Goal: Task Accomplishment & Management: Manage account settings

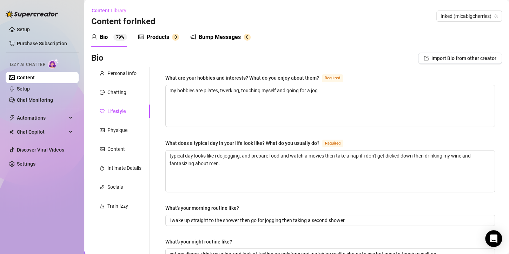
scroll to position [346, 0]
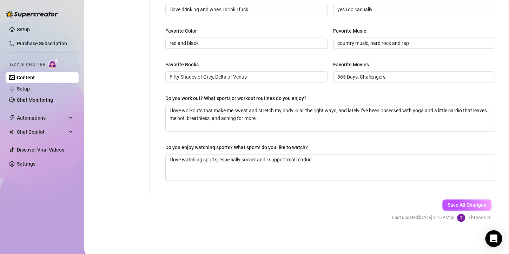
click at [445, 207] on button "Save All Changes" at bounding box center [466, 204] width 49 height 11
click at [442, 207] on button "Save All Changes" at bounding box center [466, 204] width 49 height 11
click at [442, 205] on button "Save All Changes" at bounding box center [466, 204] width 49 height 11
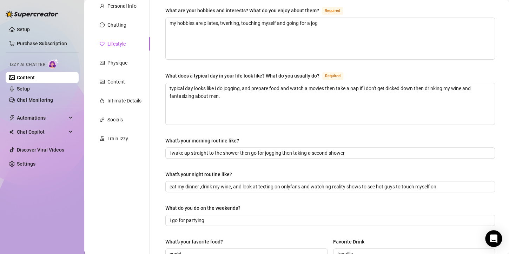
scroll to position [0, 0]
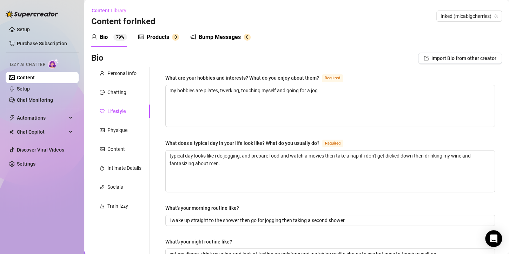
click at [114, 136] on div "Physique" at bounding box center [120, 130] width 59 height 13
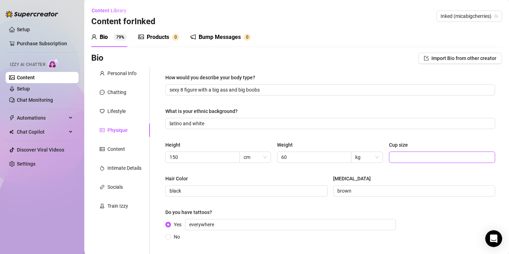
click at [406, 154] on input "Cup size" at bounding box center [441, 157] width 96 height 8
type input "C"
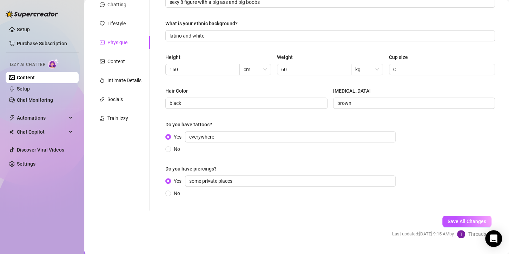
scroll to position [105, 0]
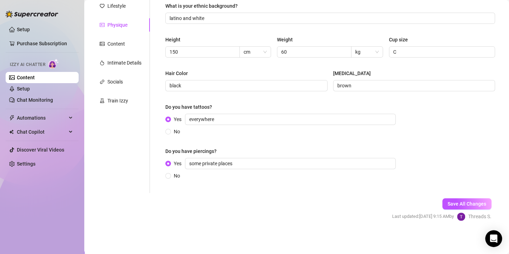
click at [469, 205] on span "Save All Changes" at bounding box center [467, 204] width 39 height 6
click at [108, 44] on div "Content" at bounding box center [116, 44] width 18 height 8
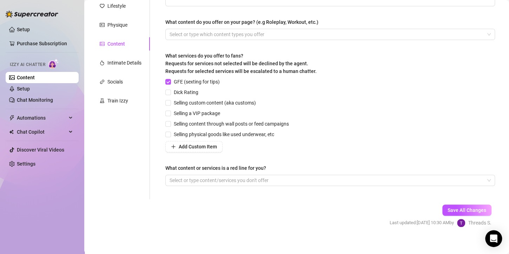
click at [172, 102] on span "Selling custom content (aka customs)" at bounding box center [215, 103] width 88 height 8
click at [170, 102] on input "Selling custom content (aka customs)" at bounding box center [167, 102] width 5 height 5
checkbox input "true"
click at [170, 114] on input "Selling a VIP package" at bounding box center [167, 113] width 5 height 5
checkbox input "true"
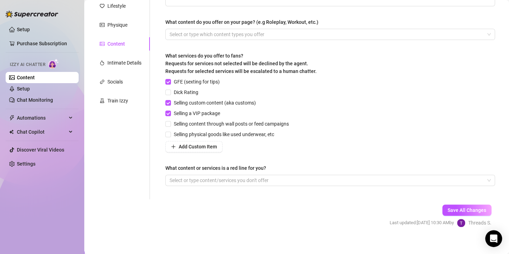
click at [168, 91] on input "Dick Rating" at bounding box center [167, 92] width 5 height 5
checkbox input "true"
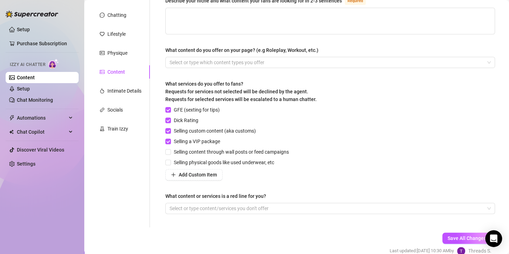
scroll to position [111, 0]
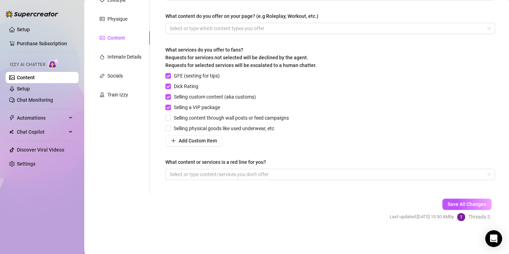
click at [467, 206] on span "Save All Changes" at bounding box center [467, 205] width 39 height 6
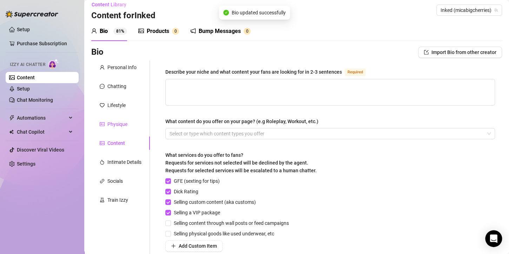
click at [109, 124] on div "Physique" at bounding box center [117, 124] width 20 height 8
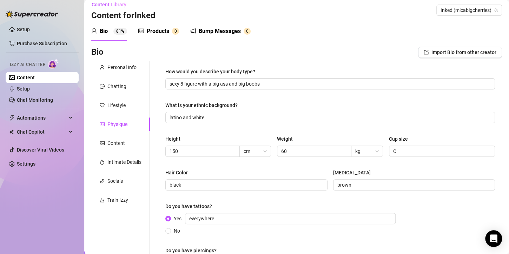
click at [389, 150] on span "C" at bounding box center [442, 151] width 106 height 11
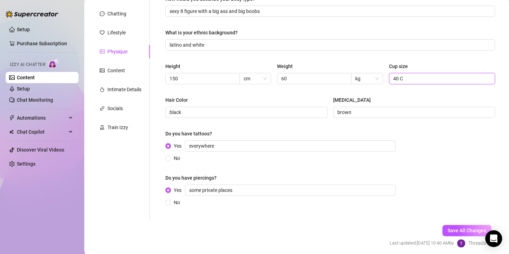
scroll to position [105, 0]
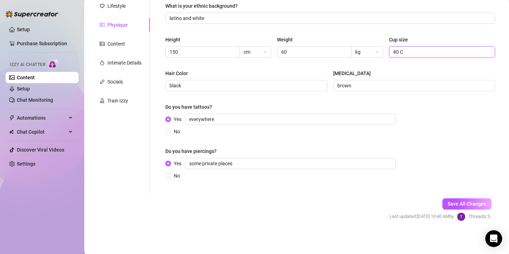
type input "40 C"
click at [448, 203] on span "Save All Changes" at bounding box center [467, 204] width 39 height 6
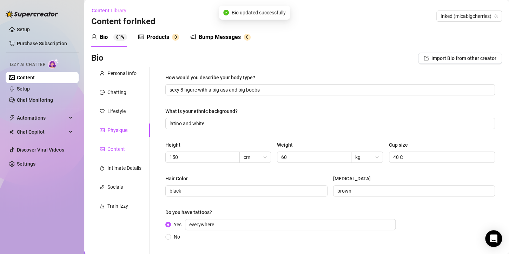
click at [106, 150] on div "Content" at bounding box center [112, 149] width 25 height 8
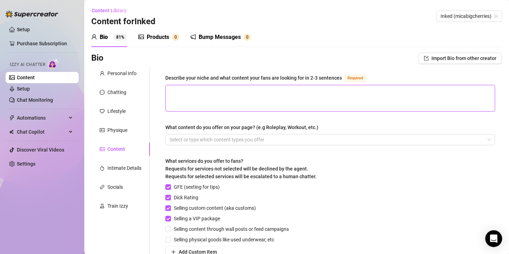
click at [198, 93] on textarea "Describe your niche and what content your fans are looking for in 2-3 sentences…" at bounding box center [330, 98] width 329 height 26
paste textarea "Glam Shoot Lingerie Strip Heel Worship Body Tease Luxury Pose Power Gaze Dirty …"
type textarea "Glam Shoot Lingerie Strip Heel Worship Body Tease Luxury Pose Power Gaze Dirty …"
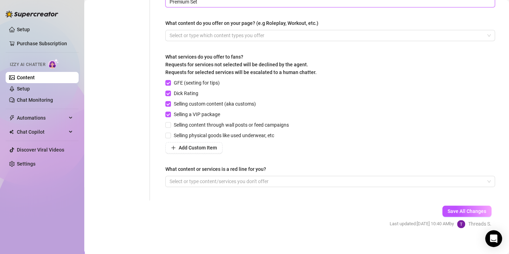
scroll to position [266, 0]
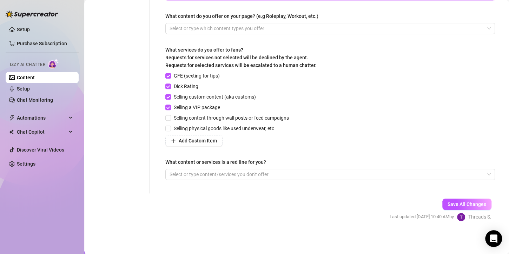
type textarea "Glam Shoot Lingerie Strip Heel Worship Body Tease Luxury Pose Power Gaze Dirty …"
click at [206, 143] on span "Add Custom Item" at bounding box center [198, 141] width 38 height 6
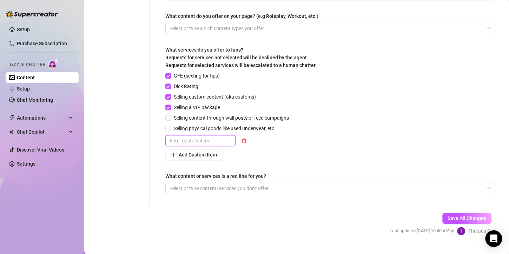
click at [209, 140] on input "text" at bounding box center [200, 140] width 70 height 11
type input "Video Calls"
click at [209, 159] on button "Add Custom Item" at bounding box center [193, 154] width 57 height 11
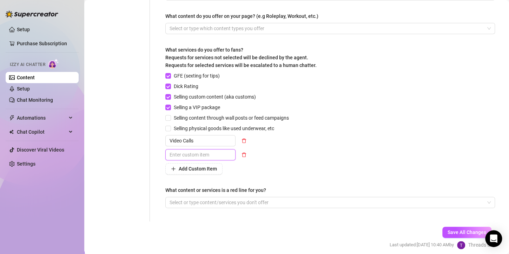
click at [212, 158] on input "text" at bounding box center [200, 154] width 70 height 11
type input "v"
type input "Voice Calls"
click at [325, 126] on div "GFE (sexting for tips) Dick Rating Selling custom content (aka customs) Selling…" at bounding box center [330, 123] width 330 height 103
click at [279, 202] on div at bounding box center [326, 203] width 319 height 10
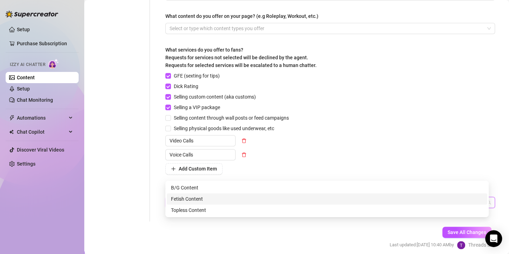
scroll to position [294, 0]
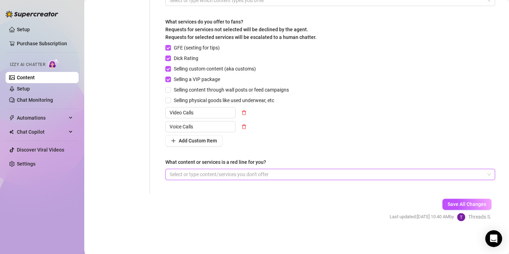
click at [174, 170] on div at bounding box center [326, 175] width 319 height 10
click at [189, 175] on div at bounding box center [326, 175] width 319 height 10
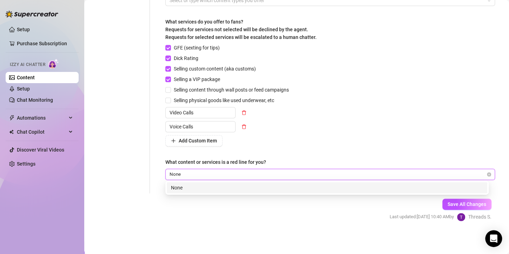
type input "None"
click at [229, 224] on form "Personal Info Chatting Lifestyle Physique Content Intimate Details Socials Trai…" at bounding box center [296, 3] width 411 height 461
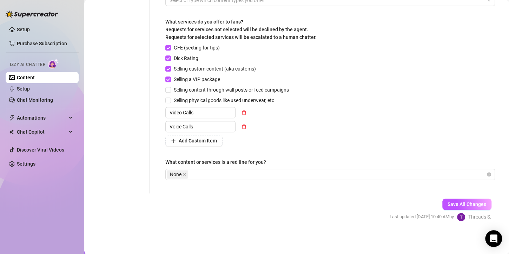
click at [458, 203] on span "Save All Changes" at bounding box center [467, 205] width 39 height 6
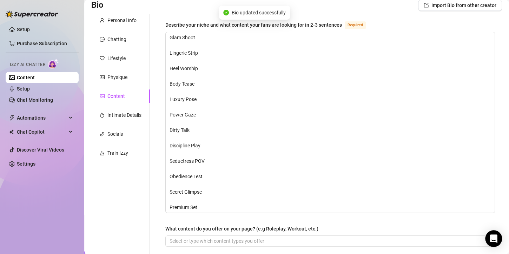
scroll to position [13, 0]
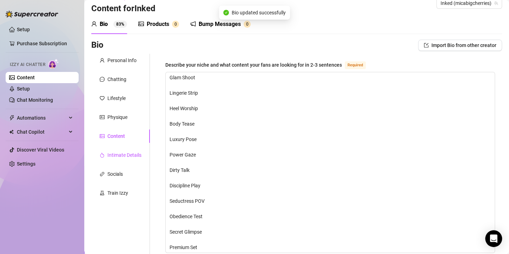
click at [111, 151] on div "Intimate Details" at bounding box center [124, 155] width 34 height 8
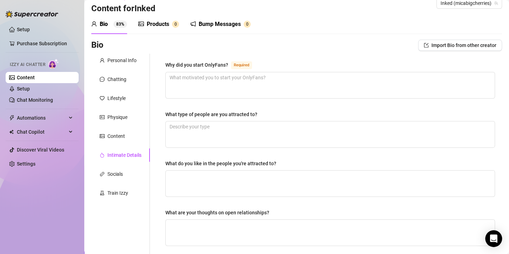
click at [126, 133] on div "Content" at bounding box center [120, 136] width 59 height 13
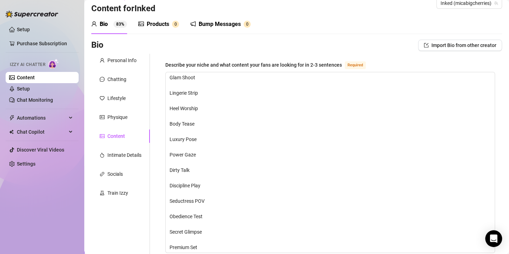
click at [129, 150] on div "Intimate Details" at bounding box center [120, 155] width 59 height 13
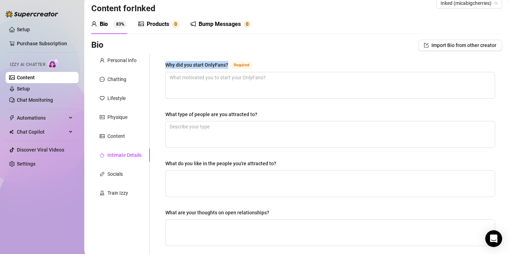
drag, startPoint x: 163, startPoint y: 65, endPoint x: 230, endPoint y: 66, distance: 67.4
click at [230, 66] on div "Why did you start OnlyFans? Required What type of people are you attracted to? …" at bounding box center [330, 230] width 344 height 353
copy div "Why did you start OnlyFans?"
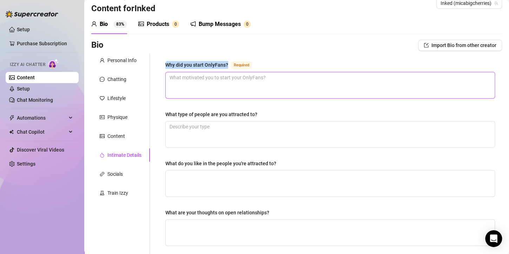
click at [200, 85] on textarea "Why did you start OnlyFans? Required" at bounding box center [330, 85] width 329 height 26
paste textarea "I started OnlyFans because I love watching men crave me, and it turns me on kno…"
type textarea "I started OnlyFans because I love watching men crave me, and it turns me on kno…"
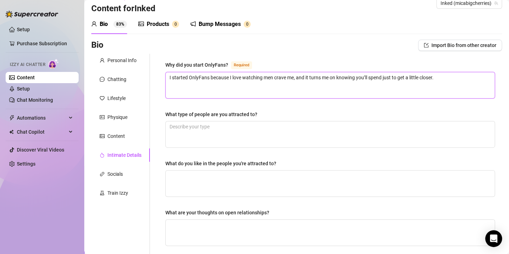
type textarea "I started OnlyFans because I love watching men crave me, and it turns me on kno…"
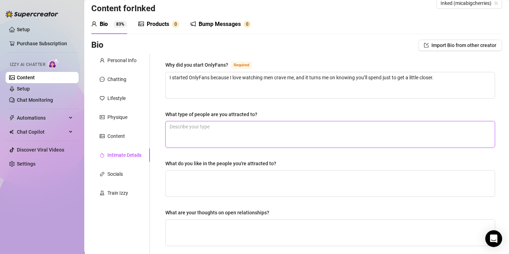
click at [221, 130] on textarea "What type of people are you attracted to?" at bounding box center [330, 134] width 329 height 26
type textarea "o"
type textarea "oN"
type textarea "oNE"
type textarea "oN"
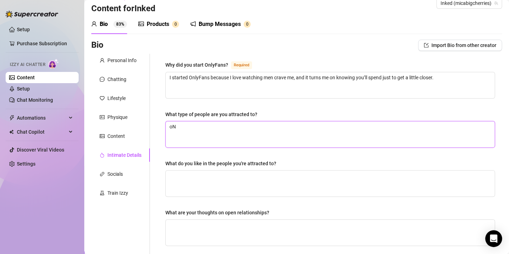
type textarea "o"
type textarea "A"
type textarea "An"
type textarea "Any"
type textarea "Anyo"
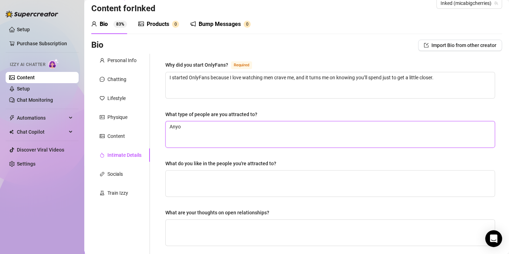
type textarea "Anyon"
type textarea "Anyone"
type textarea "Anyone w"
type textarea "Anyone wh"
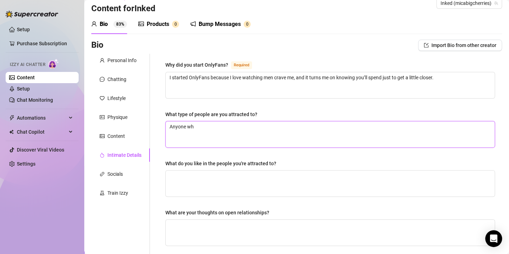
type textarea "Anyone who"
type textarea "Anyone who i"
type textarea "Anyone who is"
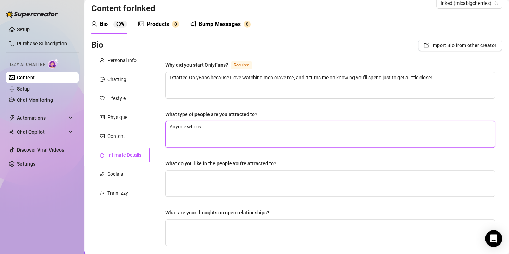
type textarea "Anyone who is r"
type textarea "Anyone who is re"
type textarea "Anyone who is rea"
type textarea "Anyone who is read"
type textarea "Anyone who is ready"
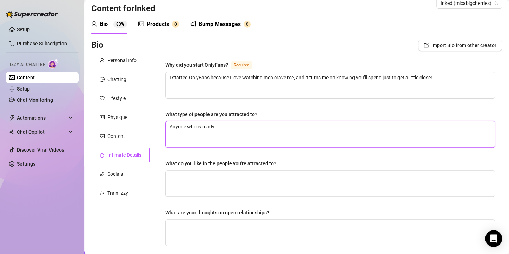
type textarea "Anyone who is ready"
type textarea "Anyone who is ready t"
type textarea "Anyone who is ready to"
type textarea "Anyone who is ready to s"
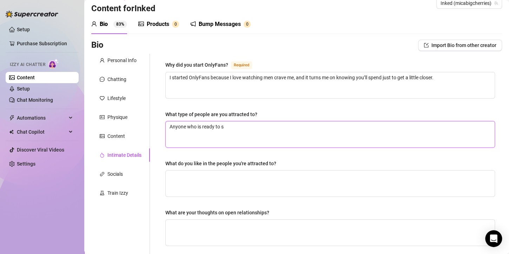
type textarea "Anyone who is ready to sp"
type textarea "Anyone who is ready to spe"
type textarea "Anyone who is ready to spen"
type textarea "Anyone who is ready to spend"
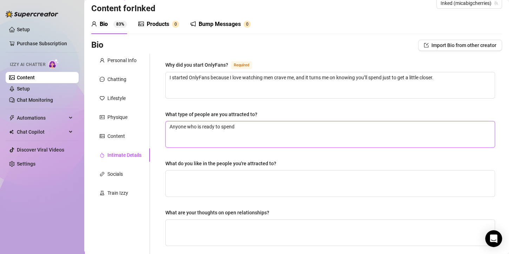
type textarea "Anyone who is ready to spend l"
type textarea "Anyone who is ready to spend la"
type textarea "Anyone who is ready to spend lav"
type textarea "Anyone who is ready to spend lavi"
type textarea "Anyone who is ready to spend lavis"
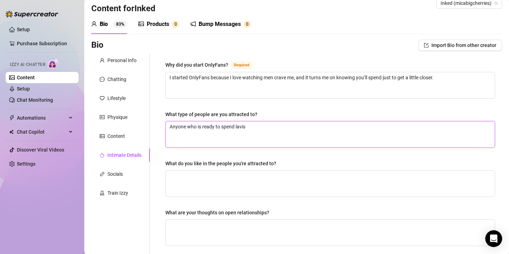
type textarea "Anyone who is ready to spend lavish"
type textarea "Anyone who is ready to spend lavishl"
type textarea "Anyone who is ready to spend lavishly"
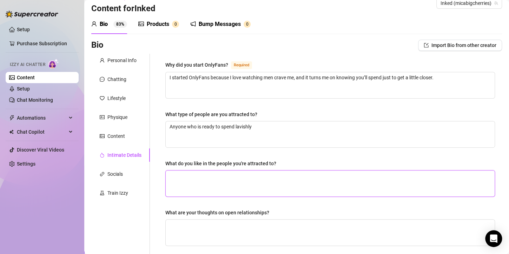
click at [212, 188] on textarea "What do you like in the people you're attracted to?" at bounding box center [330, 184] width 329 height 26
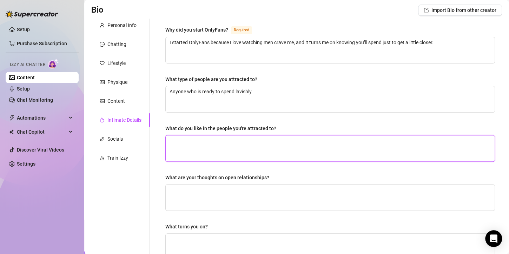
type textarea "b"
type textarea "be"
type textarea "bei"
type textarea "bein"
type textarea "being"
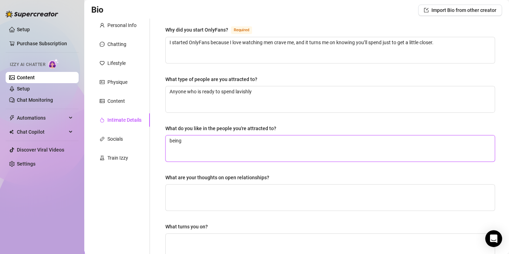
type textarea "being"
type textarea "being r"
type textarea "being ri"
type textarea "being ric"
type textarea "being rich"
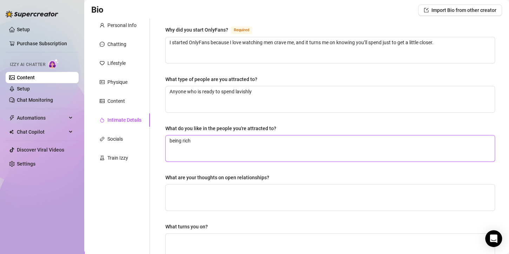
type textarea "being rich,"
type textarea "being rich, r"
type textarea "being rich, re"
type textarea "being rich, rea"
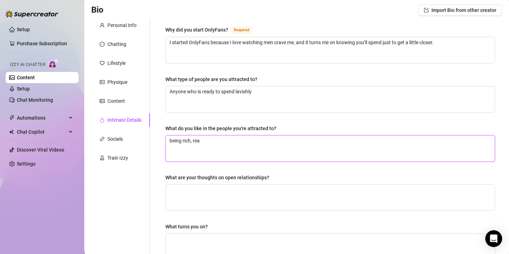
type textarea "being rich, read"
type textarea "being rich, ready"
type textarea "being rich, ready t"
type textarea "being rich, ready to"
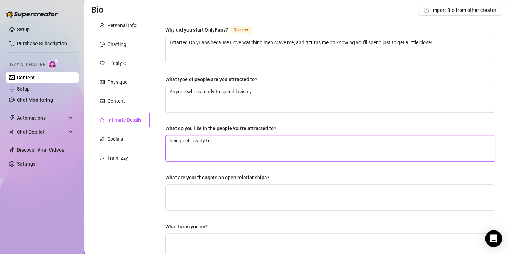
type textarea "being rich, ready to"
type textarea "being rich, ready to a"
type textarea "being rich, ready to an"
type textarea "being rich, ready to any"
type textarea "being rich, ready to anyt"
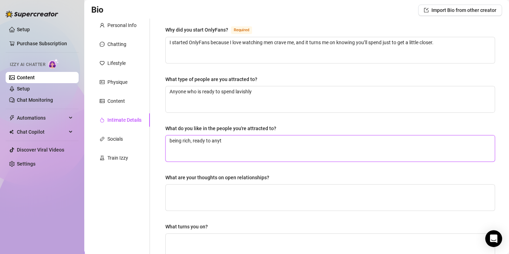
type textarea "being rich, ready to anyth"
type textarea "being rich, ready to anythi"
type textarea "being rich, ready to anythin"
type textarea "being rich, ready to anything"
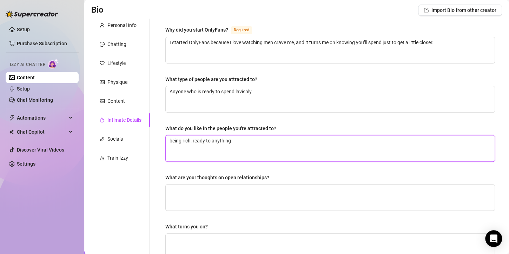
type textarea "being rich, ready to anything t"
type textarea "being rich, ready to anything to"
type textarea "being rich, ready to anything to s"
type textarea "being rich, ready to anything to sa"
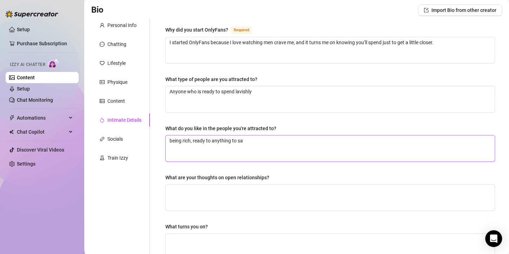
type textarea "being rich, ready to anything to sat"
type textarea "being rich, ready to anything to sati"
type textarea "being rich, ready to anything to satis"
type textarea "being rich, ready to anything to satisf"
type textarea "being rich, ready to anything to satisfy"
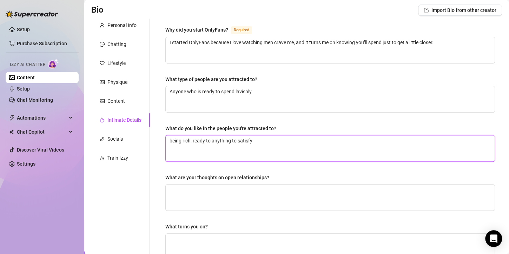
type textarea "being rich, ready to anything to satisfy"
type textarea "being rich, ready to anything to satisfy m"
type textarea "being rich, ready to anything to satisfy me"
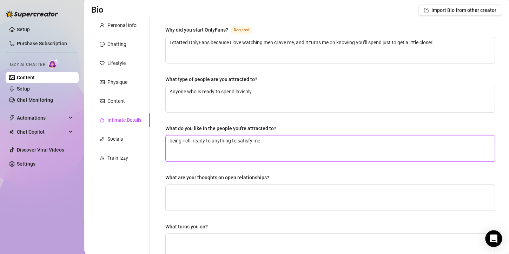
type textarea "being rich, ready to anything to satisfy me,"
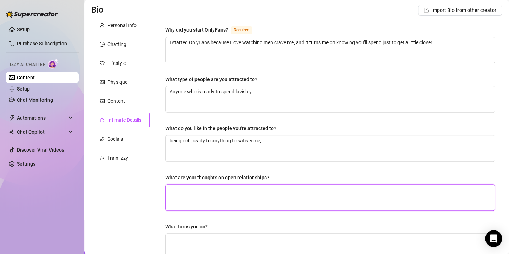
click at [217, 187] on textarea "What are your thoughts on open relationships?" at bounding box center [330, 198] width 329 height 26
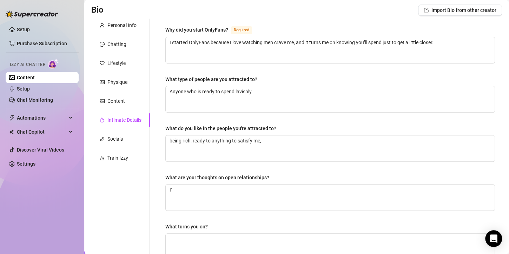
drag, startPoint x: 268, startPoint y: 175, endPoint x: 168, endPoint y: 178, distance: 100.1
click at [168, 178] on label "What are your thoughts on open relationships?" at bounding box center [219, 178] width 109 height 8
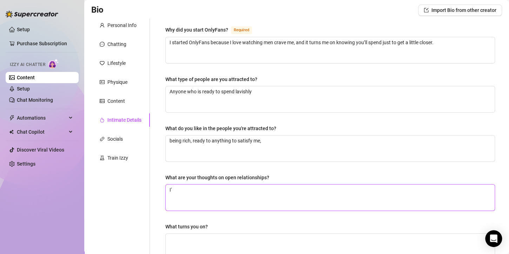
click at [168, 185] on textarea "I'" at bounding box center [330, 198] width 329 height 26
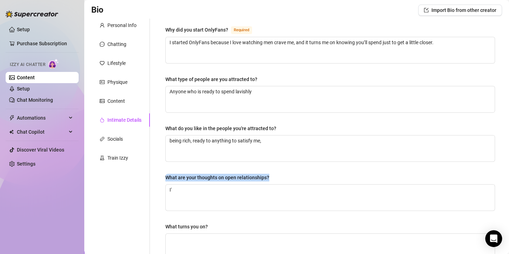
drag, startPoint x: 165, startPoint y: 178, endPoint x: 272, endPoint y: 176, distance: 106.8
click at [272, 176] on label "What are your thoughts on open relationships?" at bounding box center [219, 178] width 109 height 8
copy div "What are your thoughts on open relationships?"
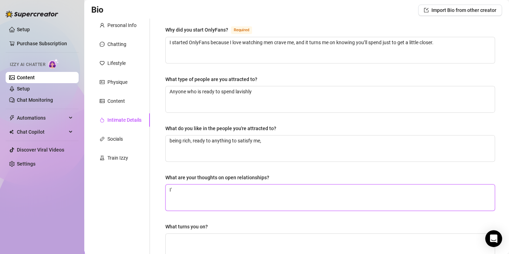
click at [224, 195] on textarea "I'" at bounding box center [330, 198] width 329 height 26
paste textarea "Open relationships can be thrilling, because I love the idea of having my freed…"
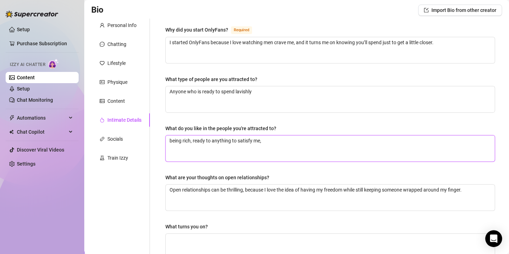
click at [278, 140] on textarea "being rich, ready to anything to satisfy me," at bounding box center [330, 149] width 329 height 26
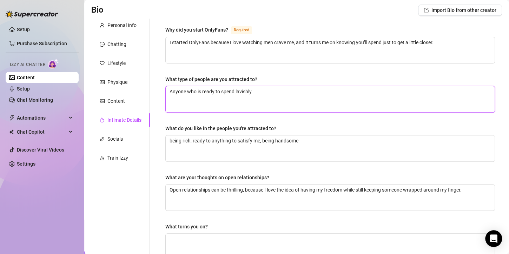
click at [255, 93] on textarea "Anyone who is ready to spend lavishly" at bounding box center [330, 99] width 329 height 26
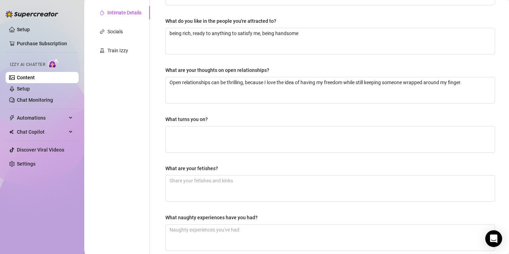
scroll to position [120, 0]
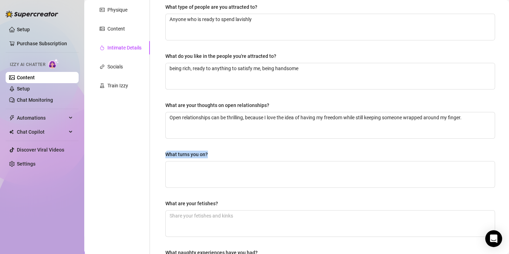
click at [212, 153] on label "What turns you on?" at bounding box center [188, 155] width 47 height 8
copy div "What turns you on?"
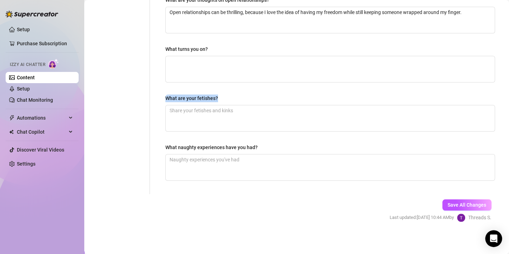
drag, startPoint x: 217, startPoint y: 98, endPoint x: 165, endPoint y: 103, distance: 52.2
click at [165, 103] on div "Why did you start OnlyFans? Required I started OnlyFans because I love watching…" at bounding box center [330, 17] width 344 height 353
copy div "What are your fetishes?"
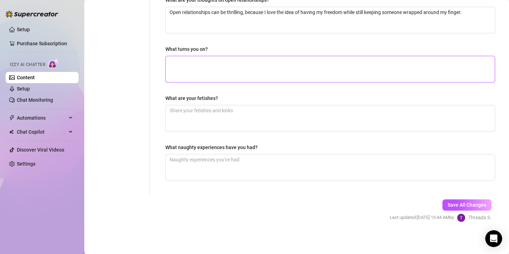
click at [199, 64] on textarea "What turns you on?" at bounding box center [330, 69] width 329 height 26
paste textarea "What turns me on is control… when I know someone is desperate for me, obeying e…"
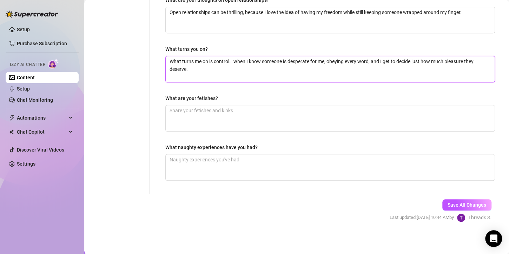
click at [234, 61] on textarea "What turns me on is control… when I know someone is desperate for me, obeying e…" at bounding box center [330, 69] width 329 height 26
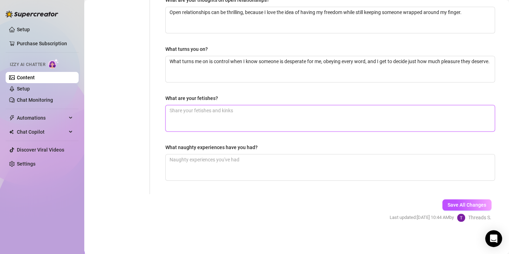
click at [218, 106] on textarea "What are your fetishes?" at bounding box center [330, 118] width 329 height 26
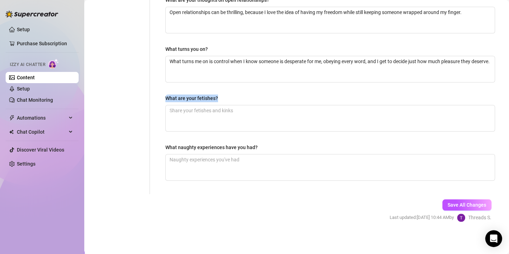
drag, startPoint x: 217, startPoint y: 98, endPoint x: 166, endPoint y: 100, distance: 51.7
click at [166, 100] on label "What are your fetishes?" at bounding box center [194, 98] width 58 height 8
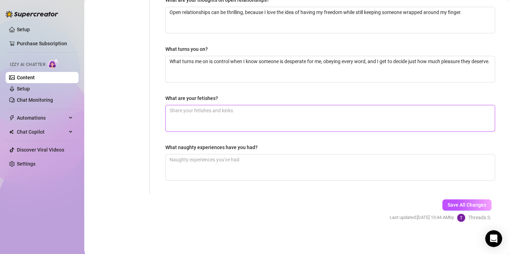
click at [253, 113] on textarea "What are your fetishes?" at bounding box center [330, 118] width 329 height 26
paste textarea "My fetishes? Mmm… teasing slowly, a little light control, and watching someone …"
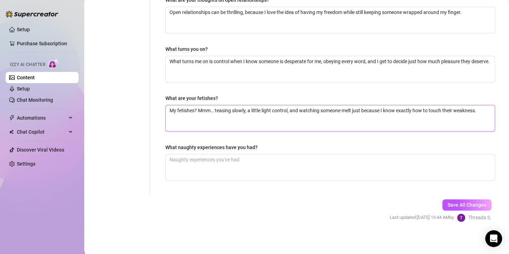
click at [216, 108] on textarea "My fetishes? Mmm… teasing slowly, a little light control, and watching someone …" at bounding box center [330, 118] width 329 height 26
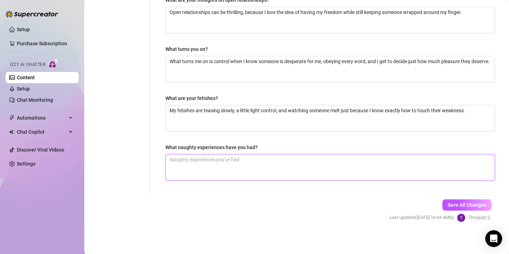
click at [217, 166] on textarea "What naughty experiences have you had?" at bounding box center [330, 167] width 329 height 26
drag, startPoint x: 257, startPoint y: 145, endPoint x: 163, endPoint y: 149, distance: 93.8
click at [163, 149] on div "Why did you start OnlyFans? Required I started OnlyFans because I love watching…" at bounding box center [330, 17] width 344 height 353
copy div "What naughty experiences have you had?"
click at [190, 173] on textarea "What naughty experiences have you had?" at bounding box center [330, 167] width 329 height 26
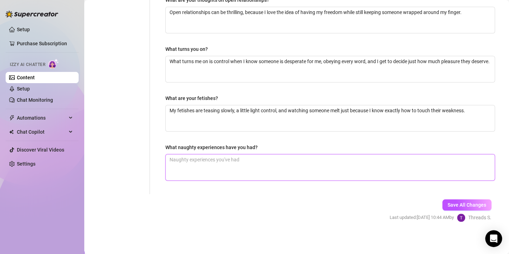
paste textarea "Let’s just say I’ve had a few nights where the rules didn’t matter, and the thr…"
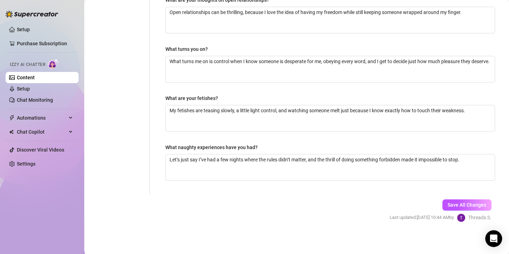
click at [441, 191] on div "Why did you start OnlyFans? Required I started OnlyFans because I love watching…" at bounding box center [330, 17] width 344 height 353
click at [444, 199] on button "Save All Changes" at bounding box center [466, 204] width 49 height 11
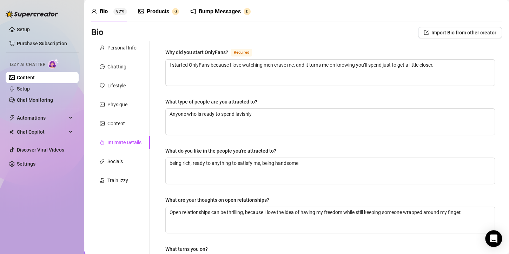
scroll to position [0, 0]
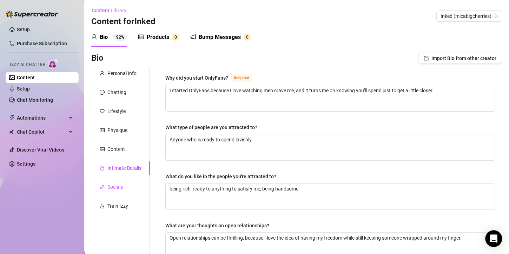
click at [115, 187] on div "Socials" at bounding box center [114, 187] width 15 height 8
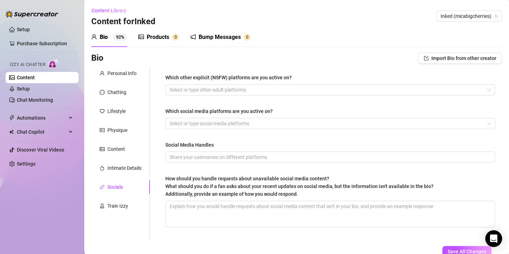
click at [185, 92] on div at bounding box center [326, 90] width 319 height 10
click at [190, 126] on div at bounding box center [326, 124] width 319 height 10
click at [194, 123] on div at bounding box center [326, 124] width 319 height 10
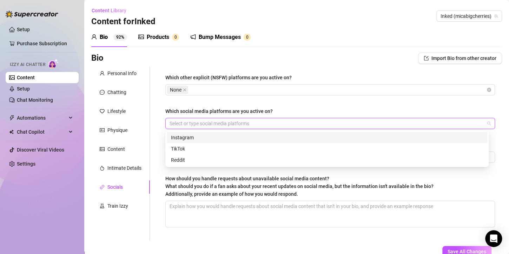
click at [193, 139] on div "Instagram" at bounding box center [327, 138] width 312 height 8
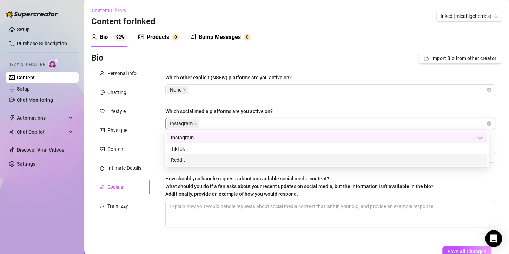
click at [196, 158] on div "Reddit" at bounding box center [327, 160] width 312 height 8
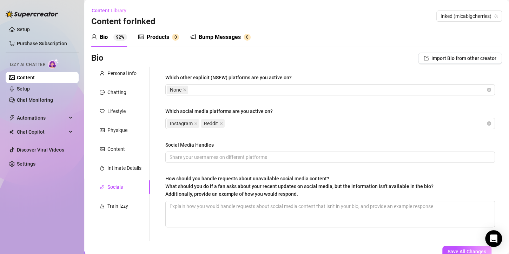
click at [197, 186] on span "What should you do if a fan asks about your recent updates on social media, but…" at bounding box center [299, 190] width 268 height 13
click at [197, 201] on textarea "How should you handle requests about unavailable social media content? What sho…" at bounding box center [330, 214] width 329 height 26
click at [178, 158] on input "Social Media Handles" at bounding box center [330, 157] width 320 height 8
click at [237, 157] on input "Social Media Handles" at bounding box center [330, 157] width 320 height 8
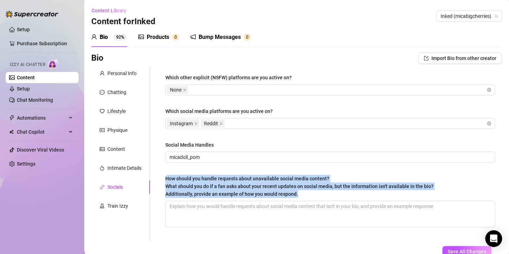
drag, startPoint x: 165, startPoint y: 178, endPoint x: 298, endPoint y: 195, distance: 134.8
click at [298, 195] on div "Which other explicit (NSFW) platforms are you active on? None Which social medi…" at bounding box center [330, 154] width 344 height 174
copy span "How should you handle requests about unavailable social media content? What sho…"
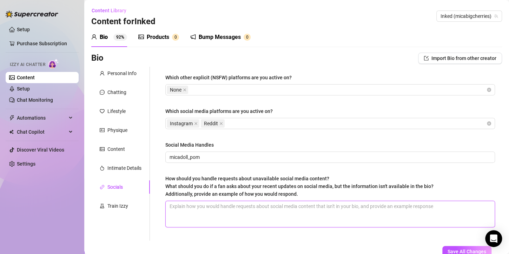
click at [321, 211] on textarea "How should you handle requests about unavailable social media content? What sho…" at bounding box center [330, 214] width 329 height 26
click at [204, 216] on textarea "How should you handle requests about unavailable social media content? What sho…" at bounding box center [330, 214] width 329 height 26
paste textarea "How to Handle Requests for Unavailable Social Media Content Don’t ignore — alwa…"
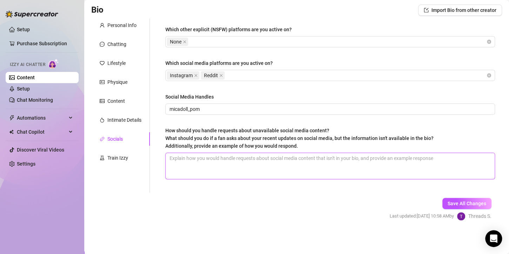
scroll to position [48, 0]
click at [299, 160] on textarea "How should you handle requests about unavailable social media content? What sho…" at bounding box center [330, 166] width 329 height 26
paste textarea "Don’t ignore: always acknowledge the fan’s curiosity. Redirect: remind them you…"
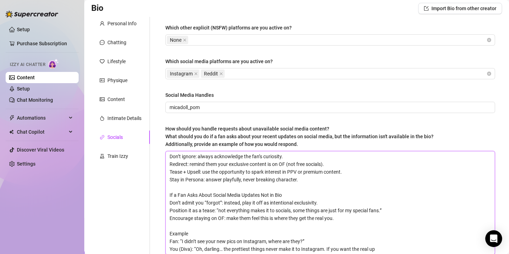
scroll to position [125, 0]
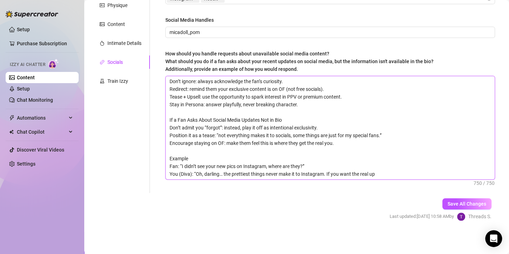
click at [237, 171] on textarea "Don’t ignore: always acknowledge the fan’s curiosity. Redirect: remind them you…" at bounding box center [330, 127] width 329 height 103
paste textarea "s curiosity. Redirect: remind them your exclusive content is on OF (not free so…"
click at [277, 136] on textarea "Don’t ignore: always acknowledge the fans curiosity. Redirect: remind them your…" at bounding box center [330, 127] width 329 height 103
paste textarea "Example Fan: “I didn’t see your new pics on Instagram, where are they?” You: “O…"
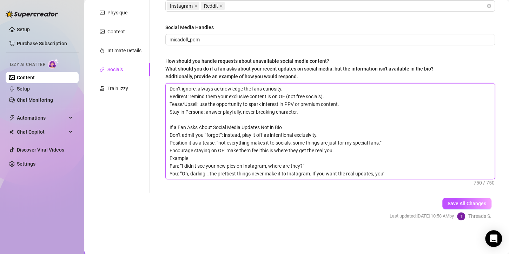
scroll to position [117, 0]
click at [273, 149] on textarea "Don’t ignore: always acknowledge the fans curiosity. Redirect: remind them your…" at bounding box center [330, 131] width 329 height 95
paste textarea "forgot: instead, play it off as intentional exclusivity. Position it as a tease…"
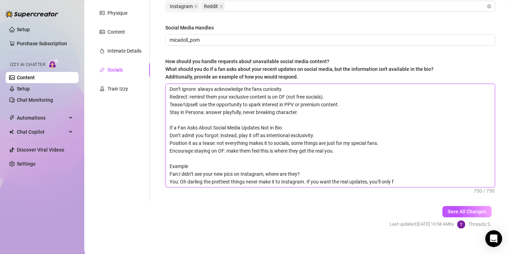
scroll to position [0, 0]
click at [374, 136] on textarea "Don’t ignore: always acknowledge the fans curiosity. Redirect: remind them your…" at bounding box center [330, 135] width 329 height 103
paste textarea "Redirect: remind them your exclusive content is on OF (not free socials) Tease/…"
click at [210, 118] on textarea "Don’t ignore: always acknowledge the fans curiosity Redirect: remind them your …" at bounding box center [330, 135] width 329 height 103
paste textarea "not free socials Tease/Upsell: use the opportunity to spark interest in PPV or …"
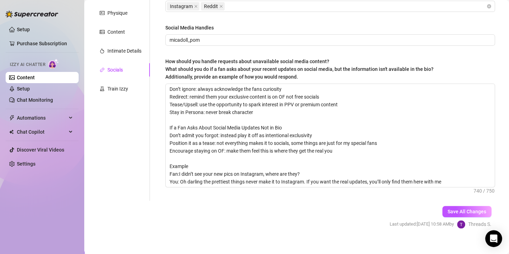
click at [450, 212] on span "Save All Changes" at bounding box center [467, 212] width 39 height 6
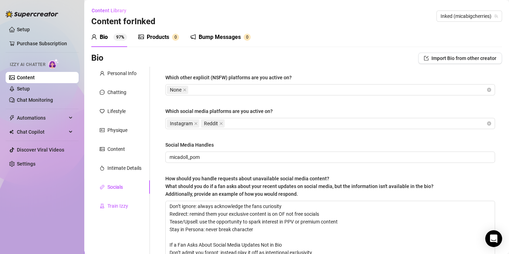
click at [118, 204] on div "Train Izzy" at bounding box center [117, 206] width 21 height 8
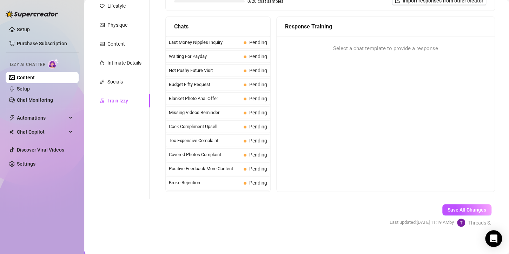
click at [216, 42] on span "Last Money Nipples Inquiry" at bounding box center [205, 42] width 72 height 7
